Goal: Transaction & Acquisition: Book appointment/travel/reservation

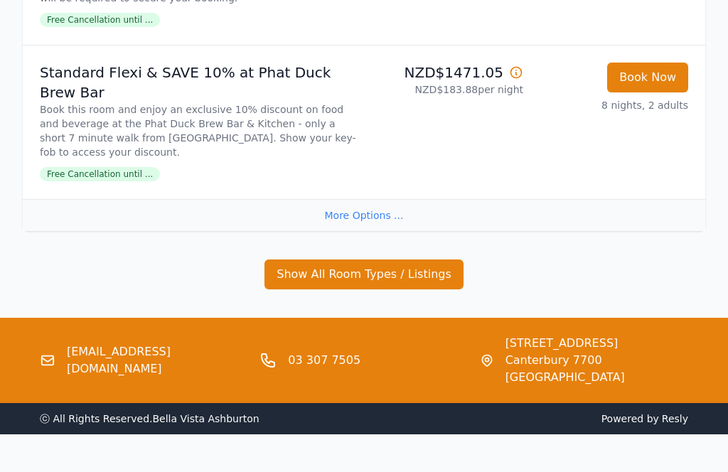
scroll to position [1688, 0]
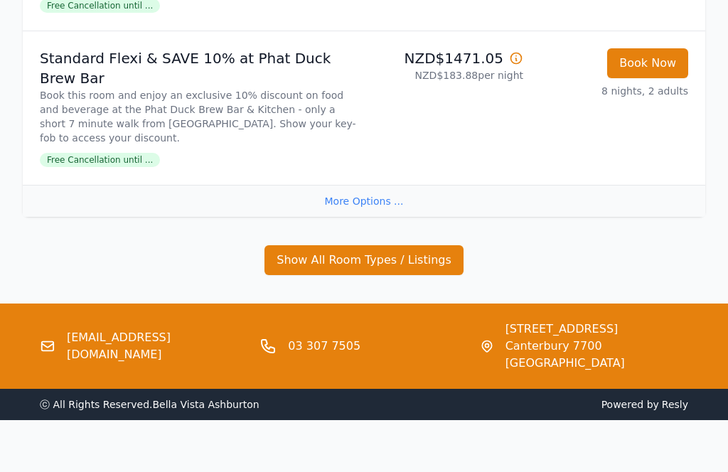
click at [227, 275] on button "Show All Room Types / Listings" at bounding box center [364, 260] width 199 height 30
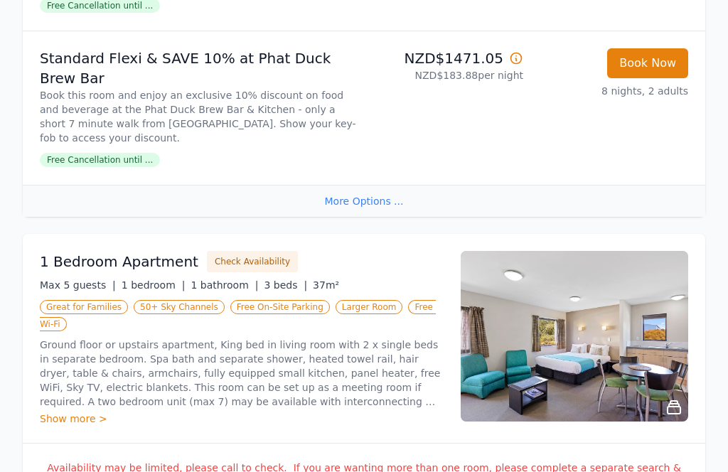
click at [227, 217] on div "More Options ..." at bounding box center [364, 201] width 683 height 32
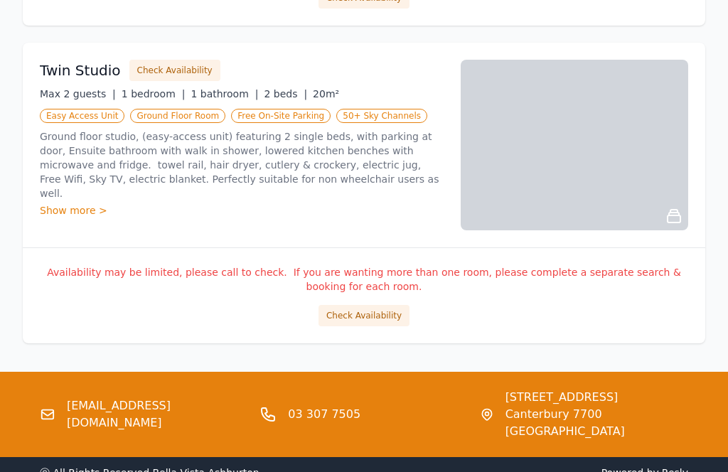
scroll to position [2487, 0]
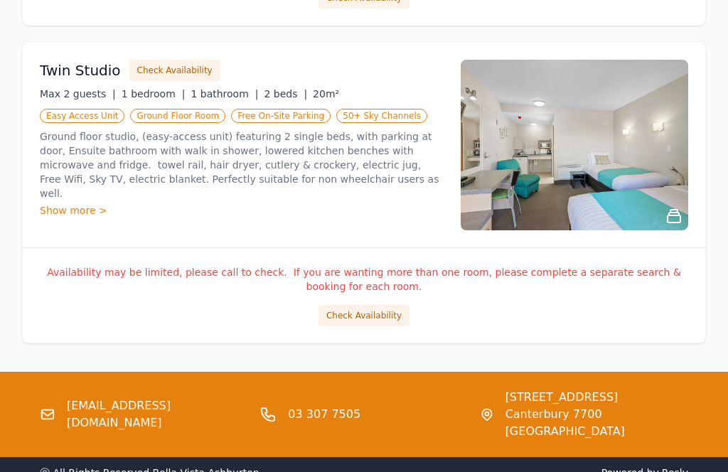
click at [227, 228] on img at bounding box center [575, 145] width 228 height 171
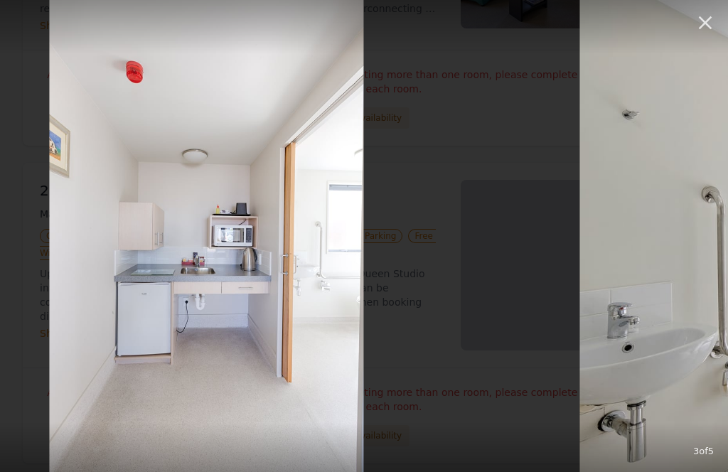
scroll to position [2047, 0]
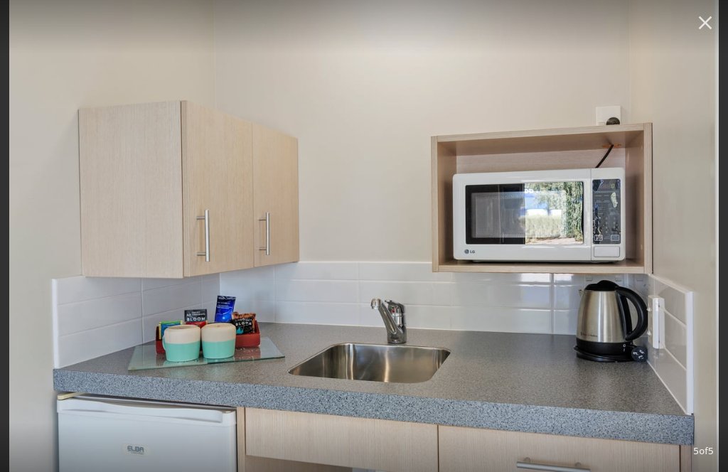
click at [227, 16] on icon "button" at bounding box center [705, 22] width 23 height 23
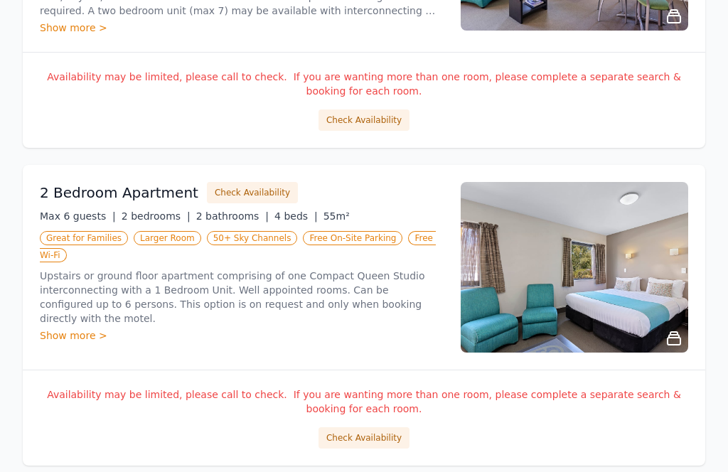
click at [132, 203] on h3 "2 Bedroom Apartment" at bounding box center [119, 193] width 159 height 20
click at [227, 203] on button "Check Availability" at bounding box center [252, 192] width 91 height 21
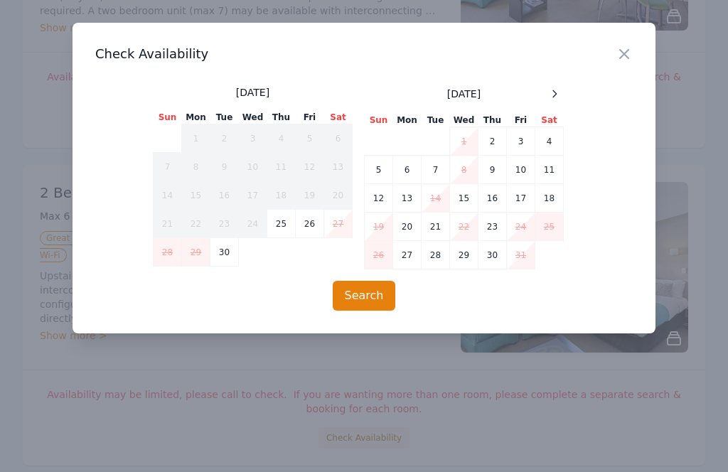
click at [227, 204] on td "18" at bounding box center [550, 198] width 28 height 28
click at [227, 250] on td "26" at bounding box center [379, 255] width 28 height 28
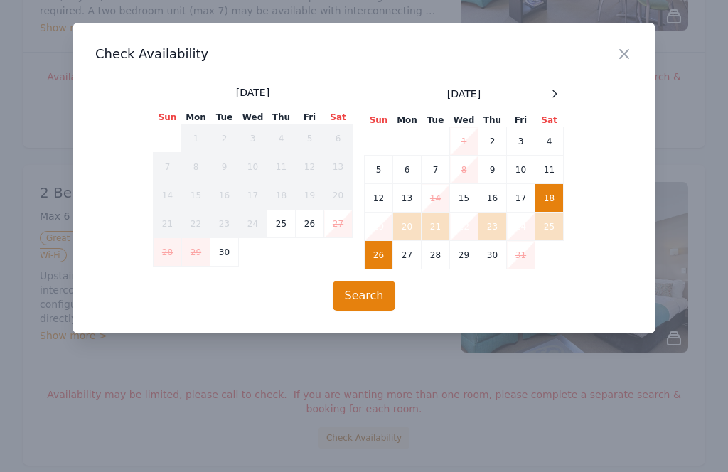
click at [227, 304] on button "Search" at bounding box center [364, 296] width 63 height 30
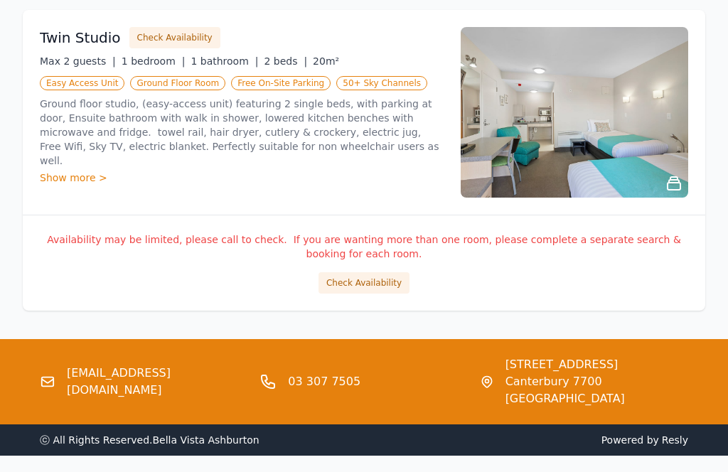
scroll to position [2552, 9]
click at [227, 216] on div "Twin Studio Check Availability Max 2 guests | 1 bedroom | 1 bathroom | 2 beds |…" at bounding box center [364, 113] width 683 height 205
click at [173, 49] on button "Check Availability" at bounding box center [174, 38] width 91 height 21
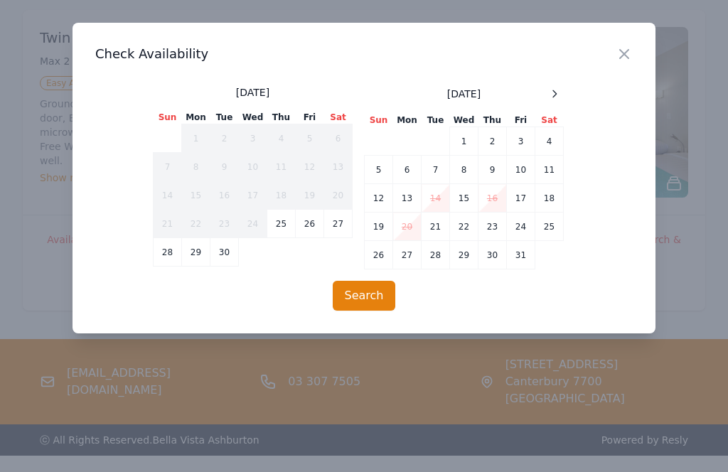
click at [227, 195] on td "18" at bounding box center [550, 198] width 28 height 28
click at [227, 255] on td "26" at bounding box center [379, 255] width 28 height 28
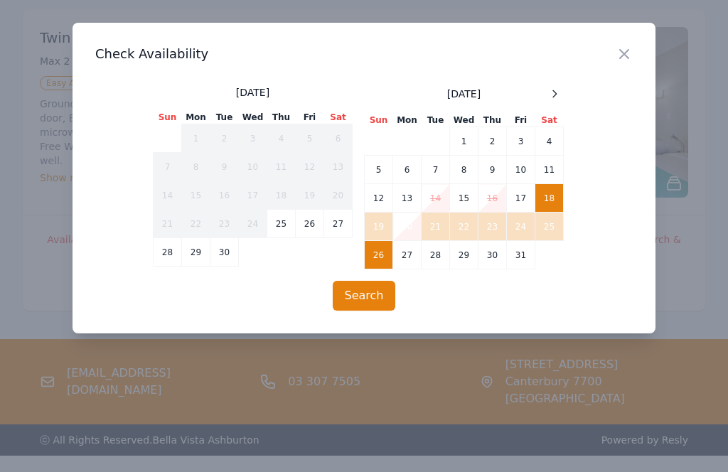
click at [227, 304] on button "Search" at bounding box center [364, 296] width 63 height 30
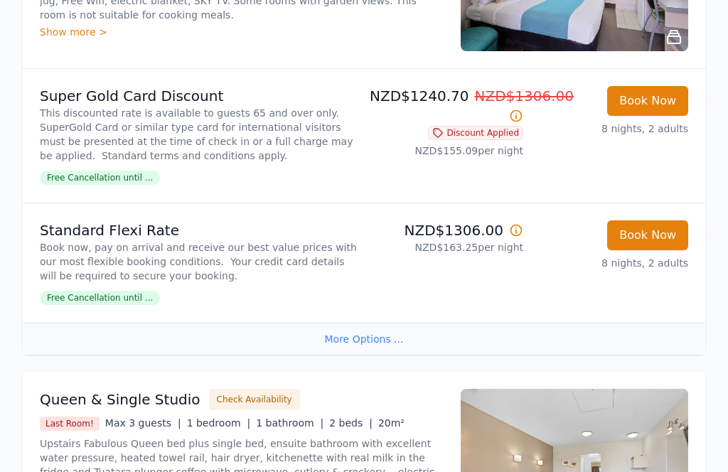
scroll to position [378, 25]
click at [100, 186] on span "Free Cancellation until ..." at bounding box center [100, 178] width 120 height 14
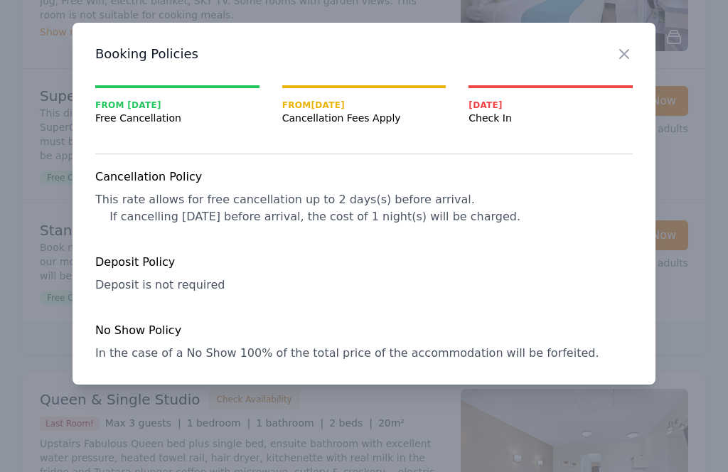
click at [227, 46] on icon "button" at bounding box center [624, 54] width 17 height 17
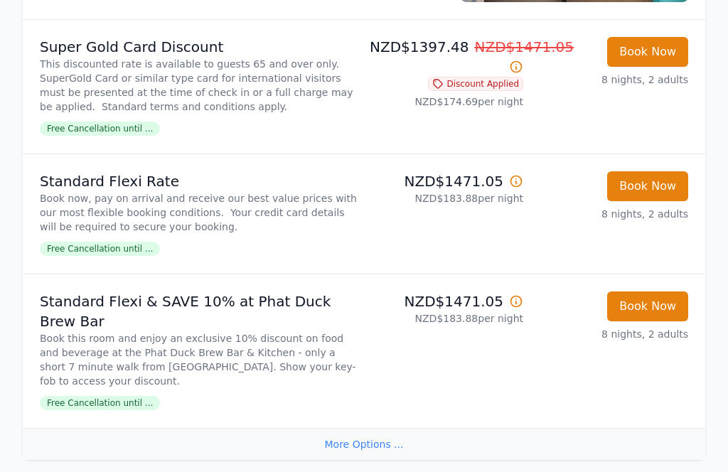
scroll to position [1446, 25]
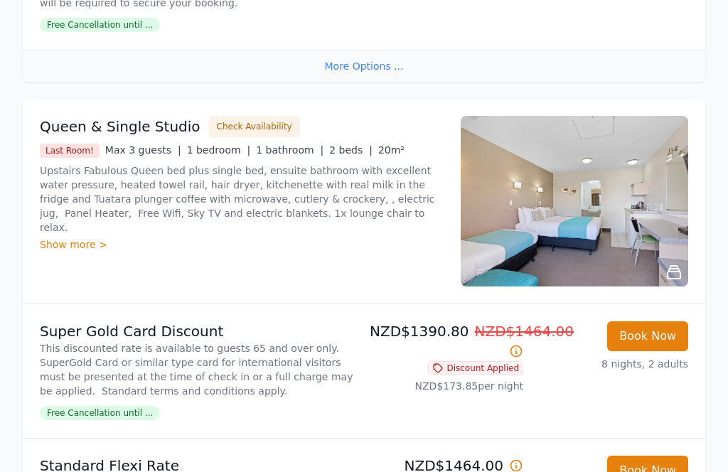
click at [227, 352] on button "Book Now" at bounding box center [647, 337] width 81 height 30
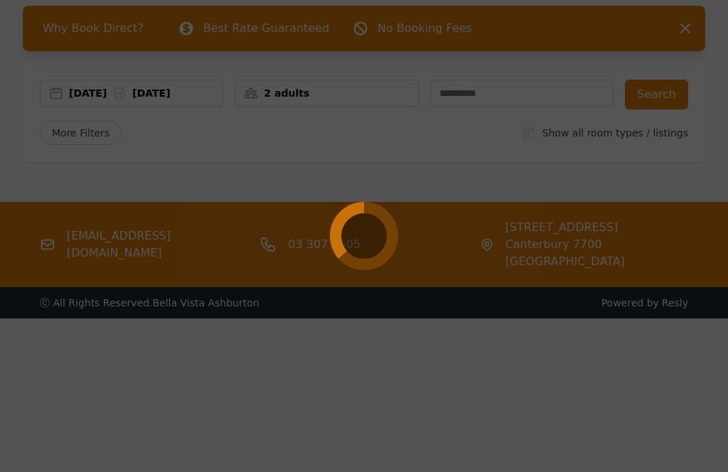
select select "**"
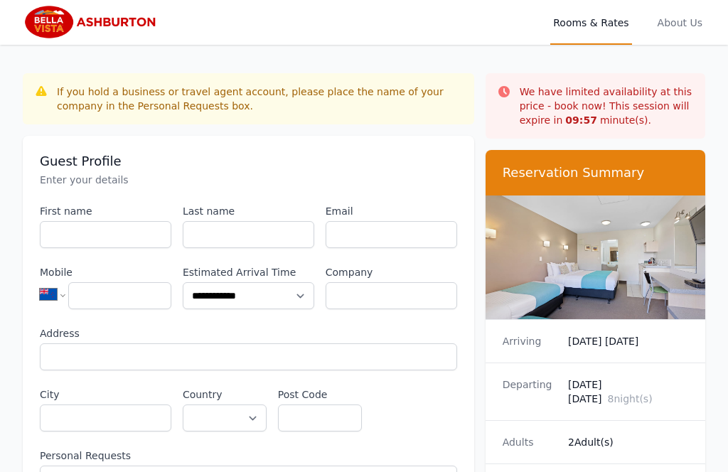
scroll to position [4, 0]
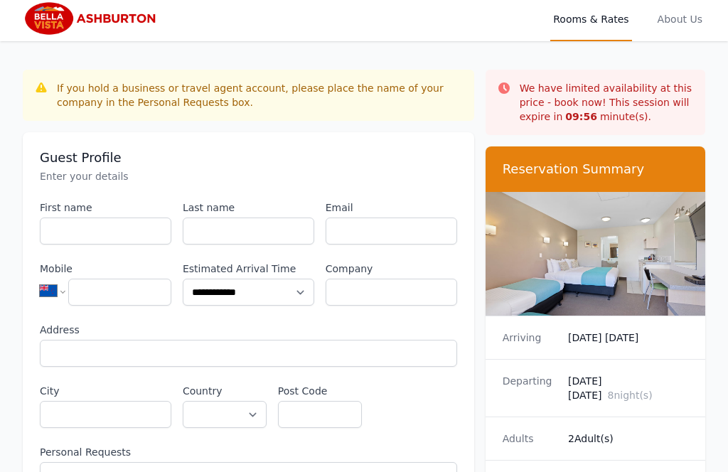
click at [227, 270] on img at bounding box center [596, 254] width 220 height 124
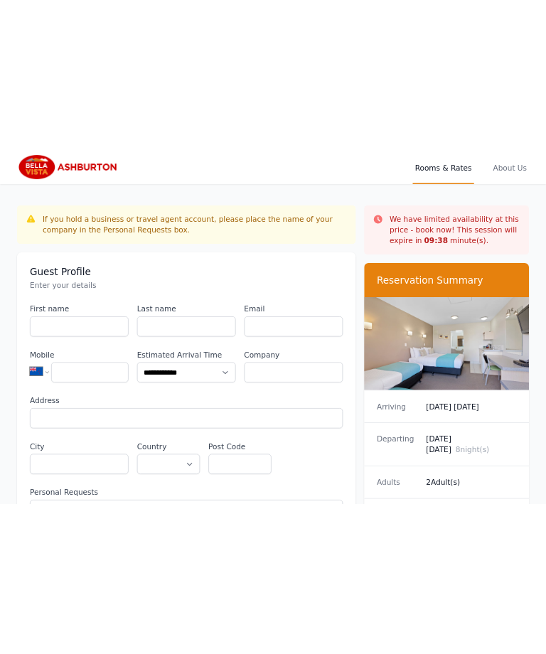
scroll to position [0, 0]
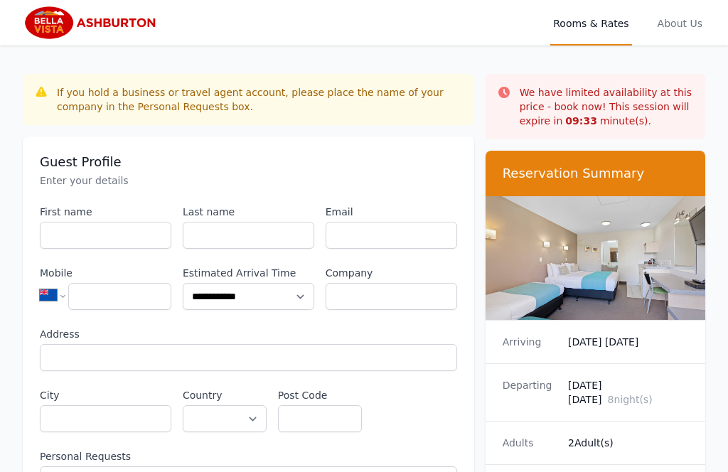
click at [129, 31] on img at bounding box center [91, 23] width 137 height 34
click at [227, 36] on span "About Us" at bounding box center [680, 23] width 51 height 46
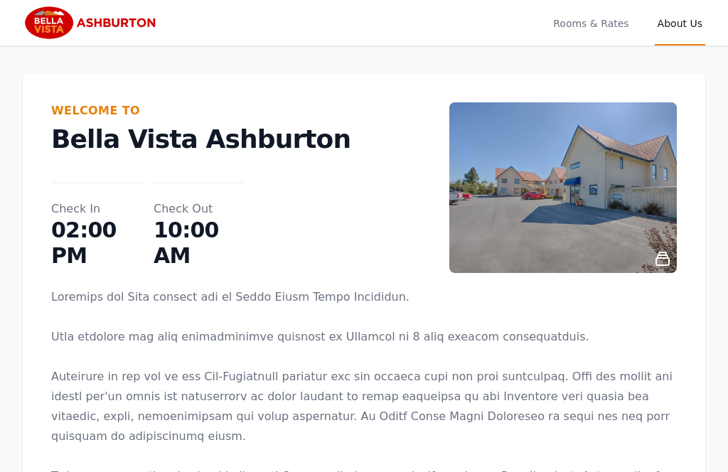
click at [160, 43] on link at bounding box center [91, 23] width 137 height 46
select select "**"
